Goal: Information Seeking & Learning: Understand process/instructions

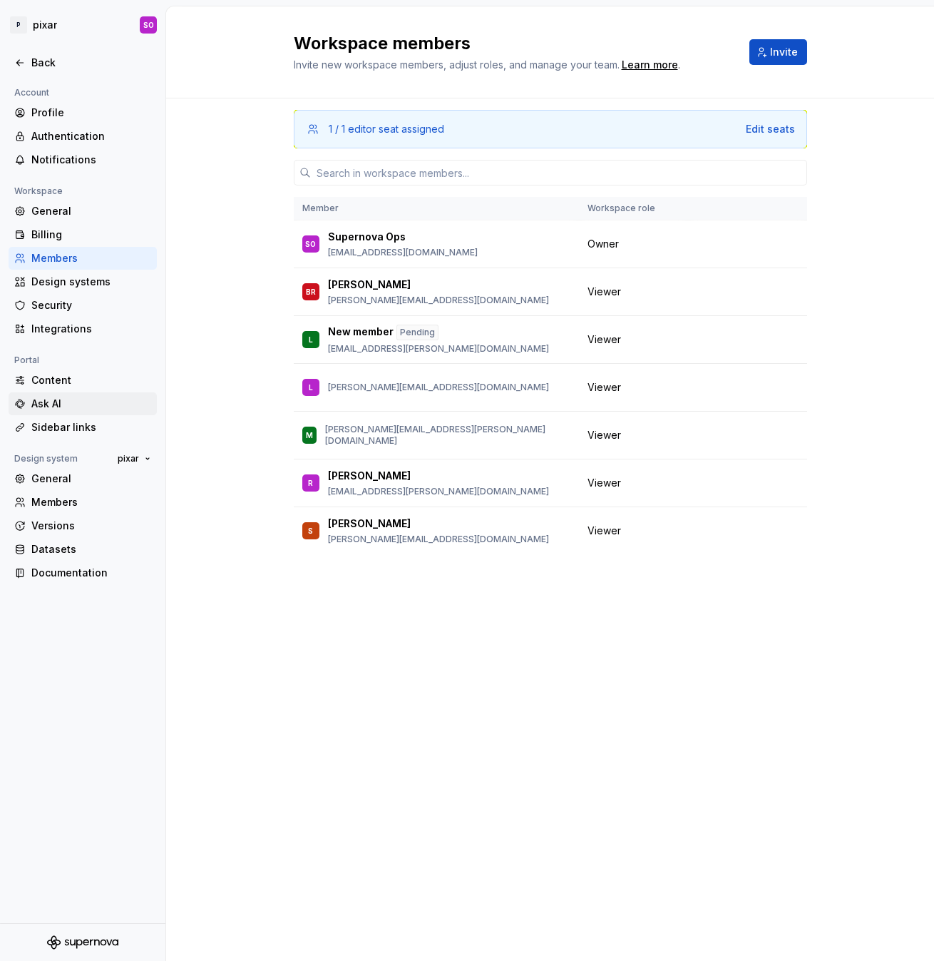
click at [79, 401] on div "Ask AI" at bounding box center [91, 403] width 120 height 14
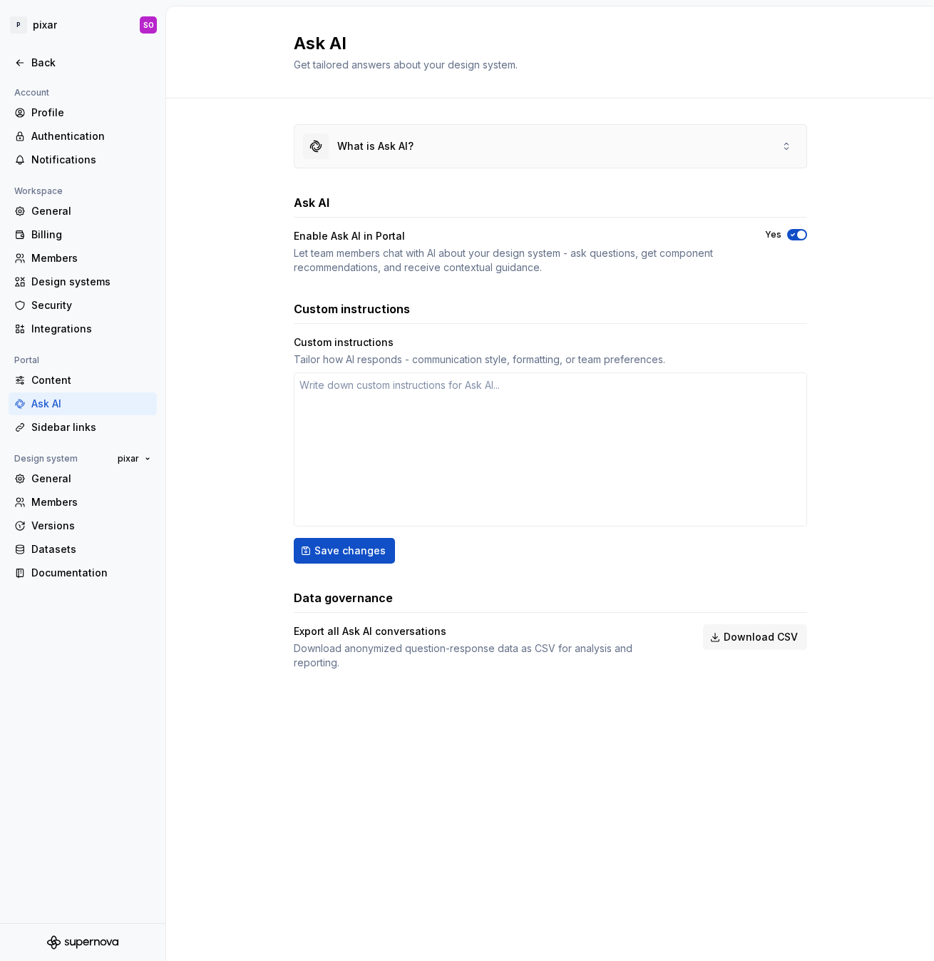
click at [583, 137] on div "What is Ask AI?" at bounding box center [551, 146] width 512 height 43
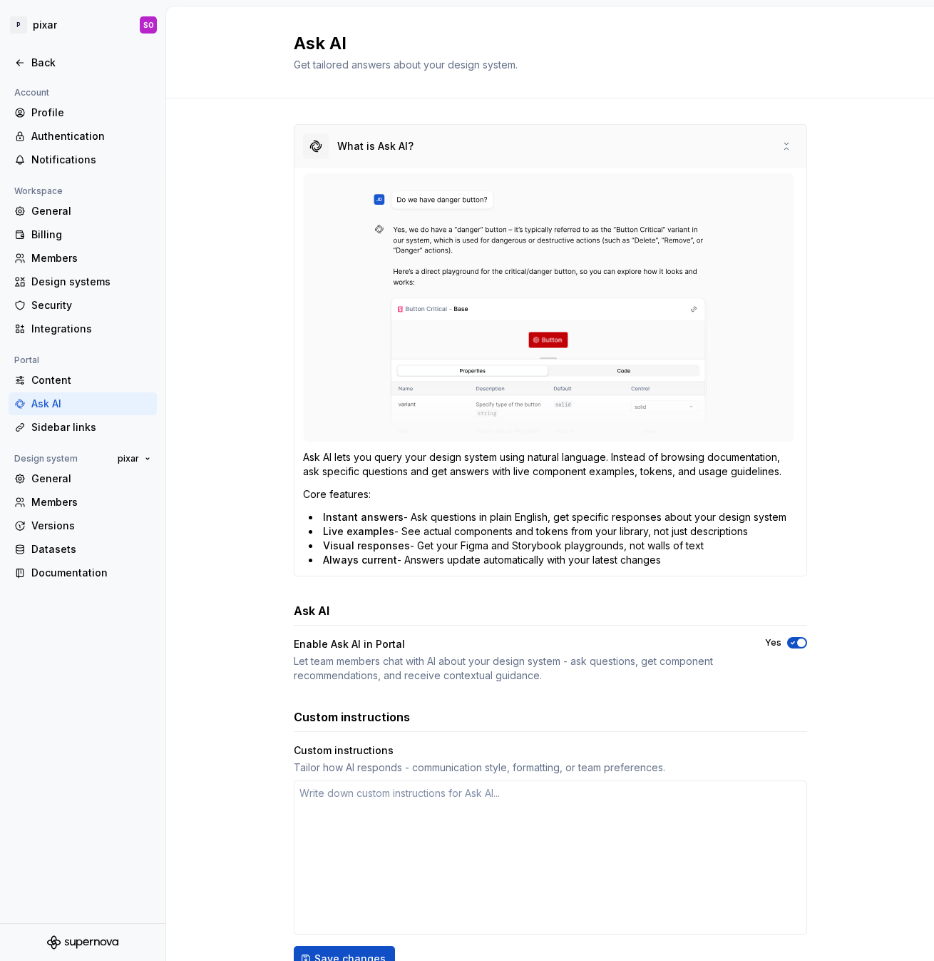
click at [583, 137] on div "What is Ask AI?" at bounding box center [551, 146] width 512 height 43
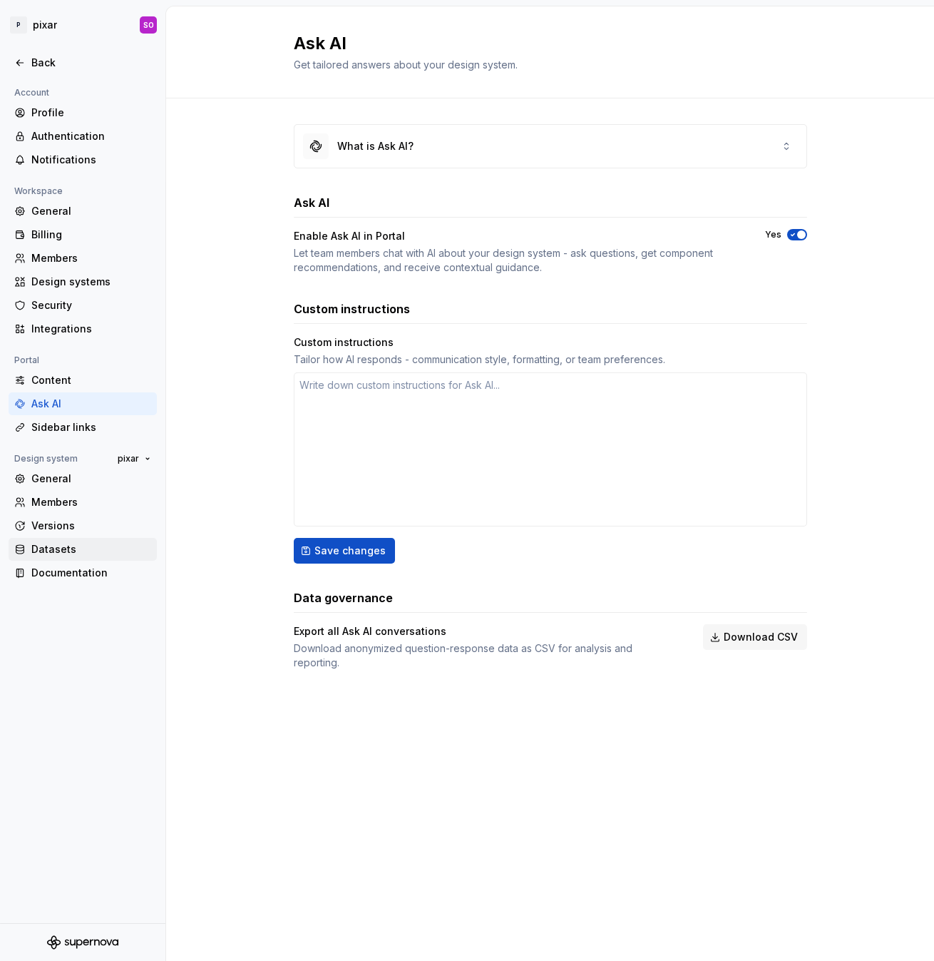
click at [76, 546] on div "Datasets" at bounding box center [91, 549] width 120 height 14
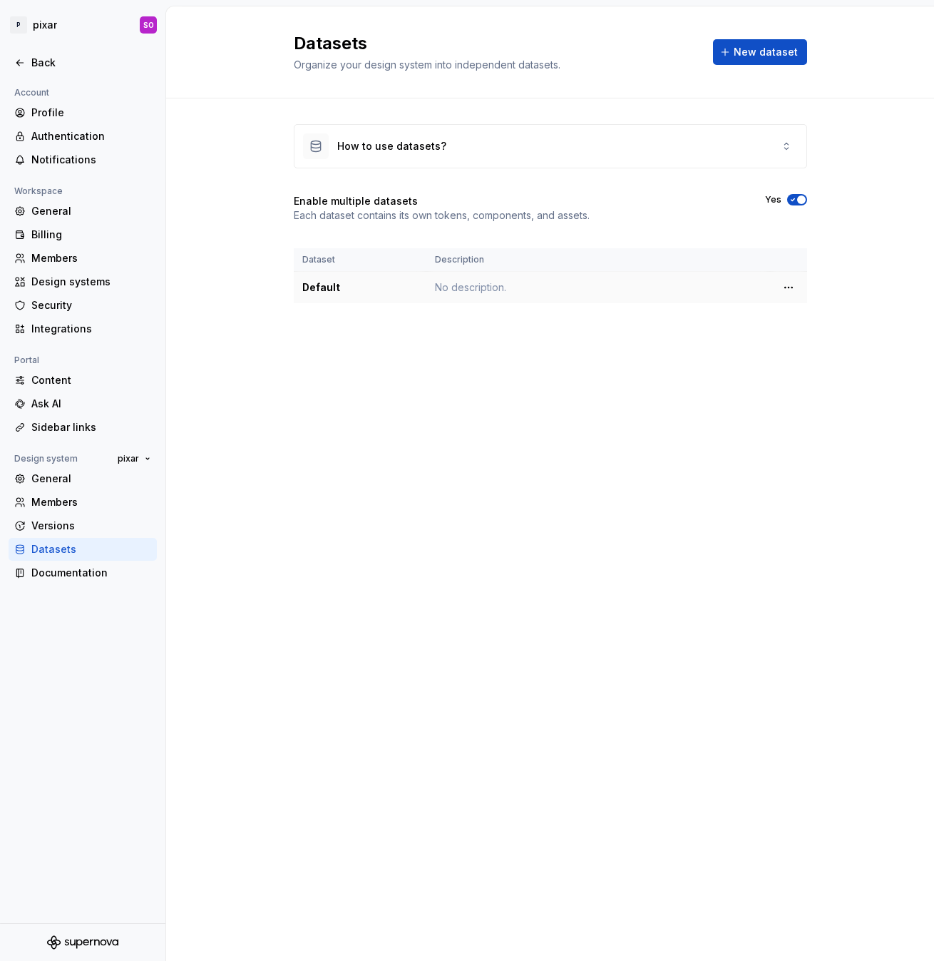
click at [448, 288] on td "No description." at bounding box center [598, 288] width 344 height 32
click at [787, 287] on html "P pixar SO Back Account Profile Authentication Notifications Workspace General …" at bounding box center [467, 480] width 934 height 961
click at [591, 308] on html "P pixar SO Back Account Profile Authentication Notifications Workspace General …" at bounding box center [467, 480] width 934 height 961
click at [497, 155] on div "How to use datasets?" at bounding box center [551, 146] width 512 height 43
